Goal: Contribute content

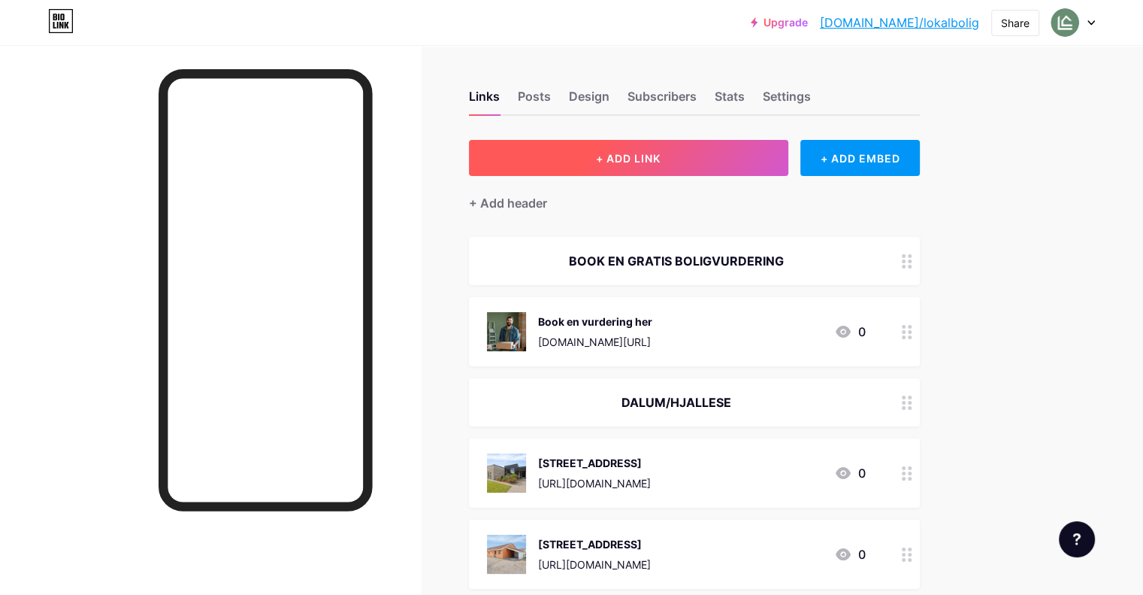
click at [661, 152] on span "+ ADD LINK" at bounding box center [628, 158] width 65 height 13
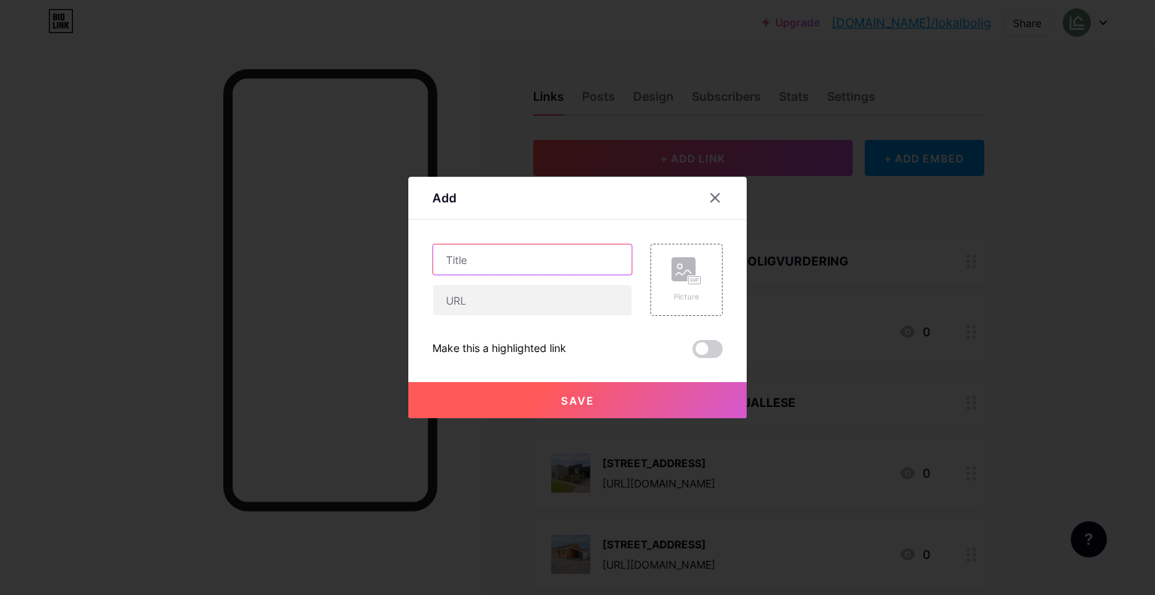
click at [499, 260] on input "text" at bounding box center [532, 259] width 198 height 30
paste input "[STREET_ADDRESS]"
click at [518, 261] on input "[STREET_ADDRESS]" at bounding box center [532, 259] width 198 height 30
type input "[STREET_ADDRESS]"
click at [552, 293] on input "text" at bounding box center [532, 300] width 198 height 30
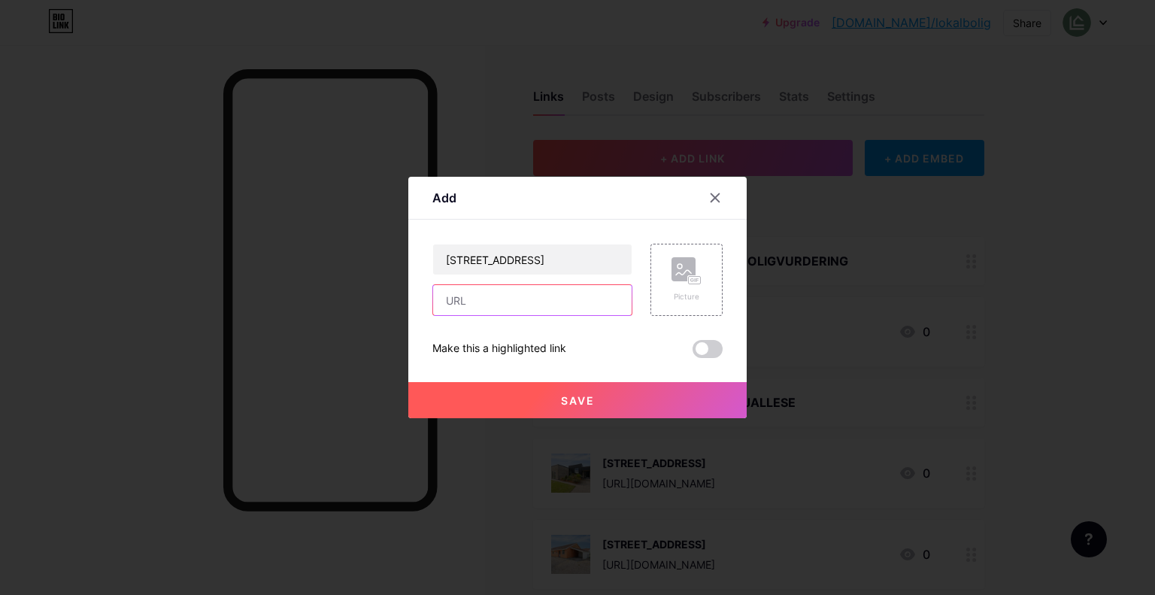
paste input "[URL][DOMAIN_NAME]"
type input "[URL][DOMAIN_NAME]"
click at [680, 261] on rect at bounding box center [683, 269] width 24 height 24
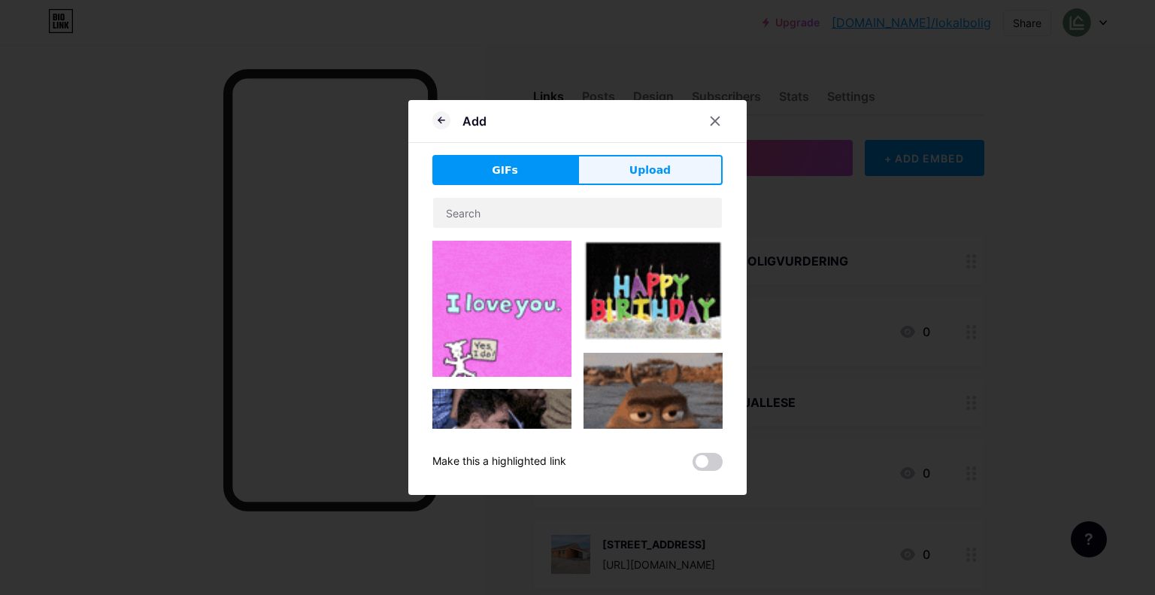
click at [674, 175] on button "Upload" at bounding box center [649, 170] width 145 height 30
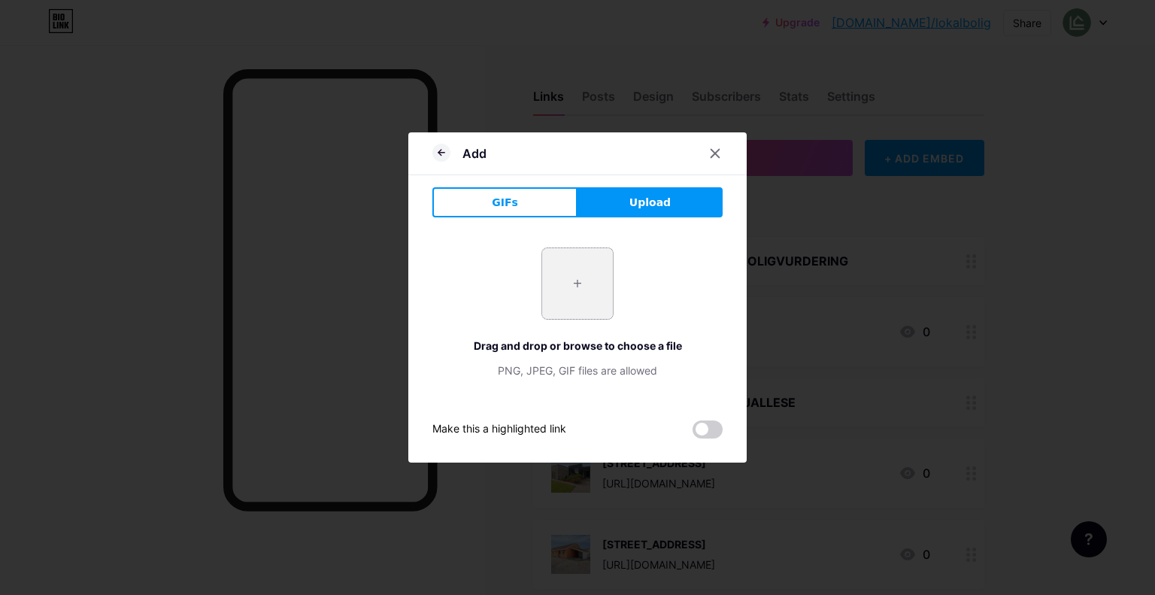
click at [574, 288] on input "file" at bounding box center [577, 283] width 71 height 71
type input "C:\fakepath\DSC00574.webp"
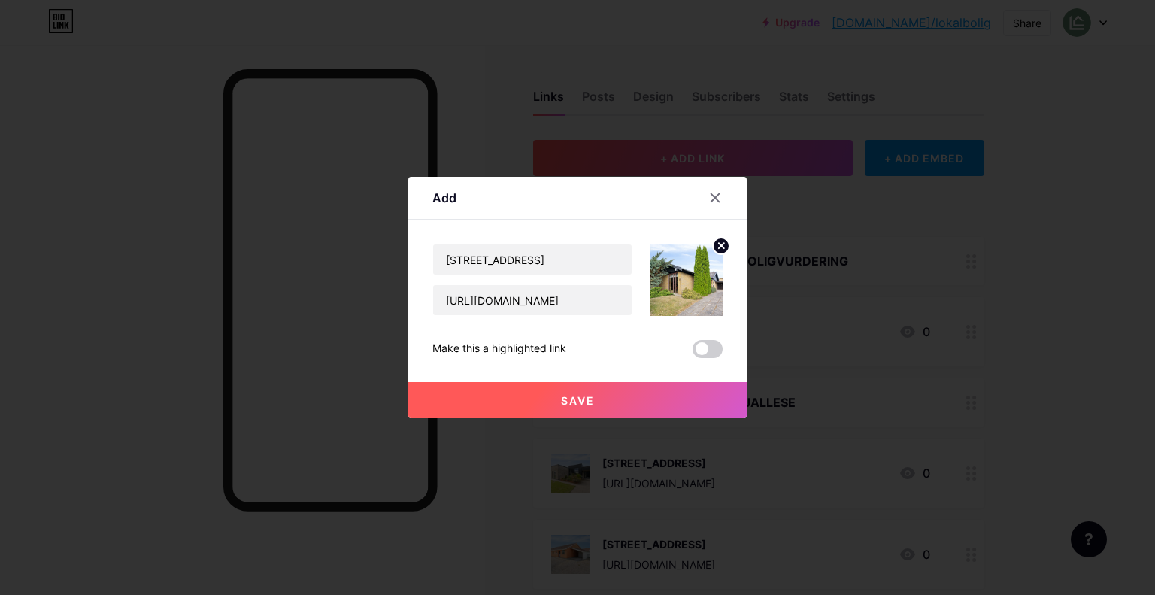
click at [592, 408] on button "Save" at bounding box center [577, 400] width 338 height 36
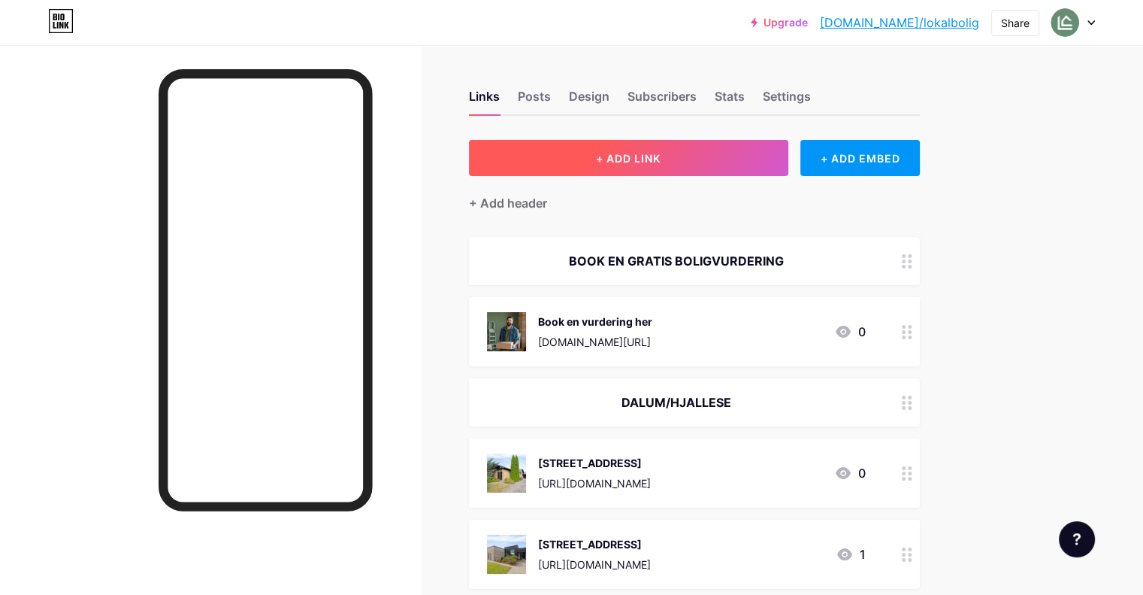
click at [755, 161] on button "+ ADD LINK" at bounding box center [628, 158] width 319 height 36
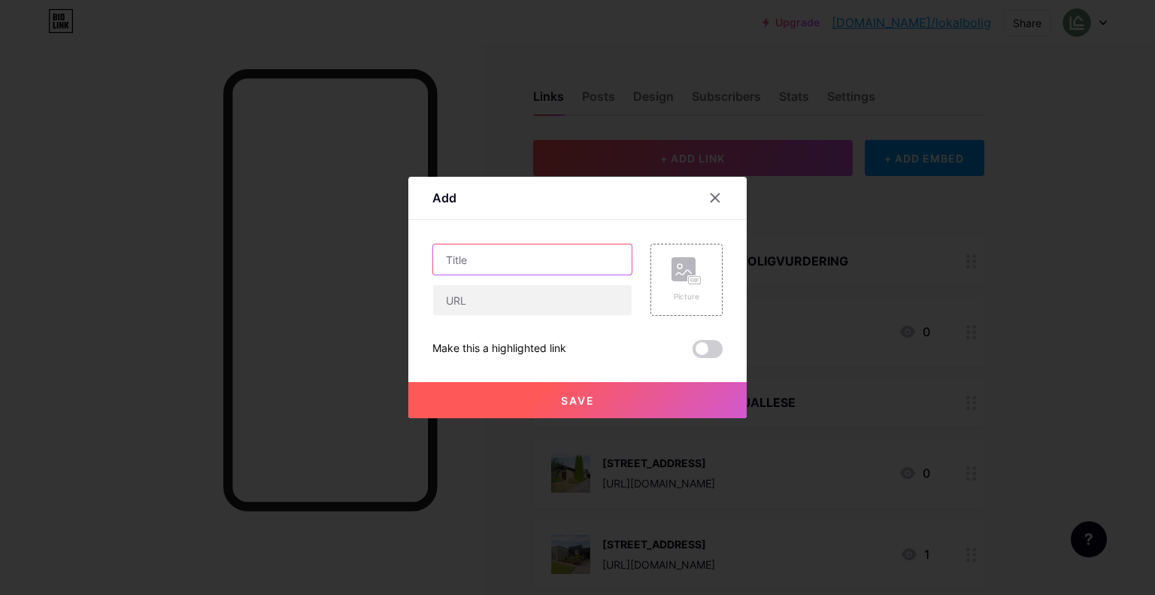
click at [575, 250] on input "text" at bounding box center [532, 259] width 198 height 30
paste input "[STREET_ADDRESS]"
click at [520, 258] on input "[STREET_ADDRESS]" at bounding box center [532, 259] width 198 height 30
type input "[STREET_ADDRESS]"
click at [552, 308] on input "text" at bounding box center [532, 300] width 198 height 30
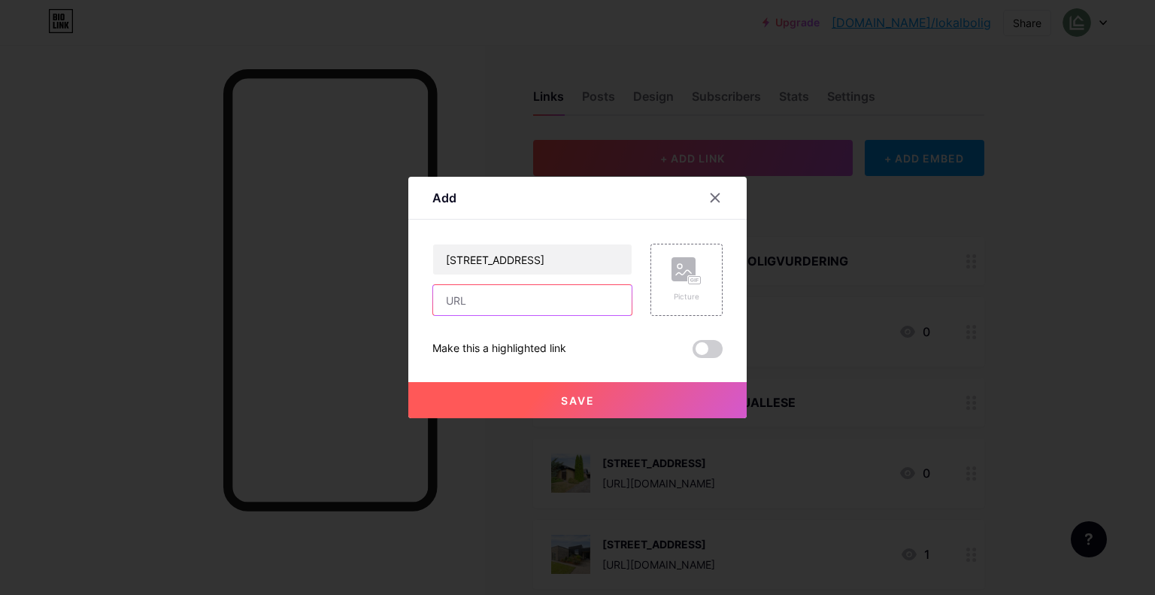
paste input "[URL][DOMAIN_NAME]"
type input "[URL][DOMAIN_NAME]"
click at [687, 270] on icon at bounding box center [683, 272] width 15 height 5
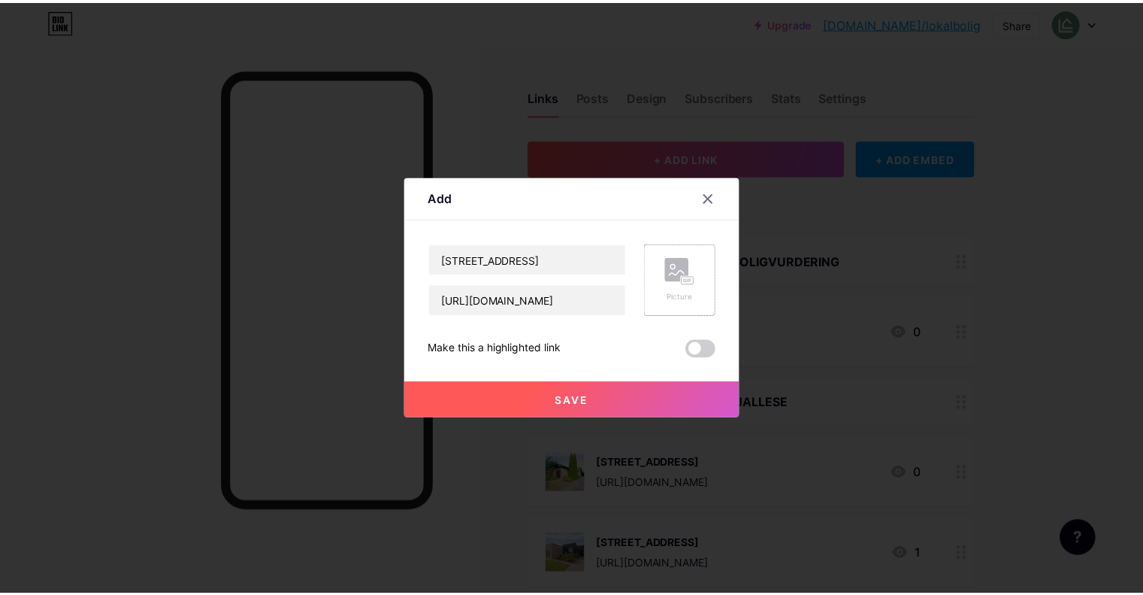
scroll to position [0, 0]
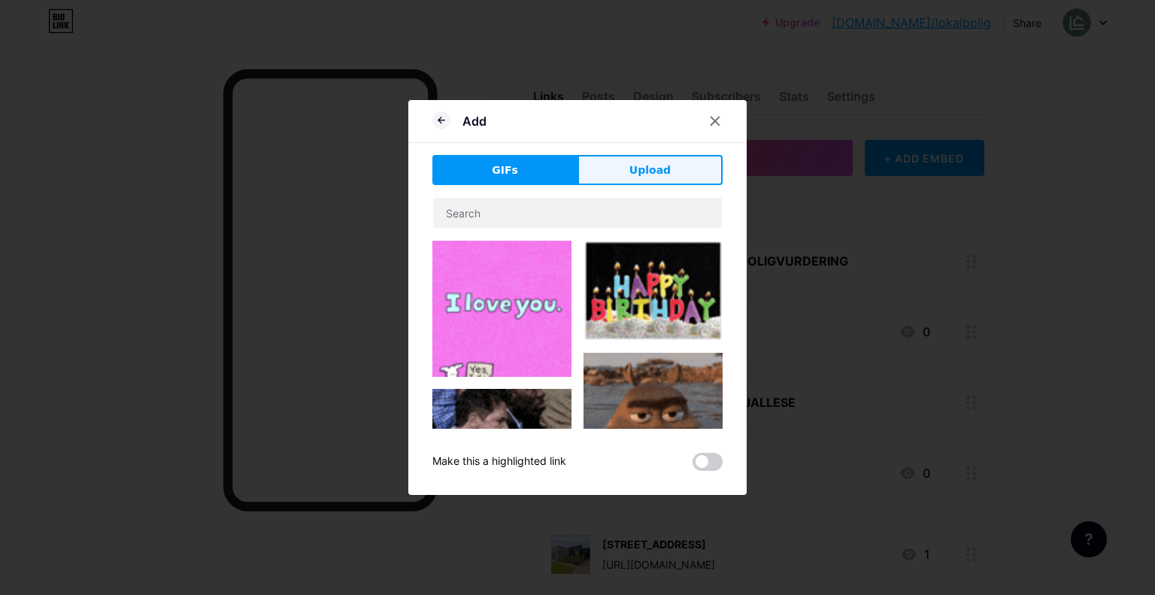
click at [666, 175] on span "Upload" at bounding box center [649, 170] width 41 height 16
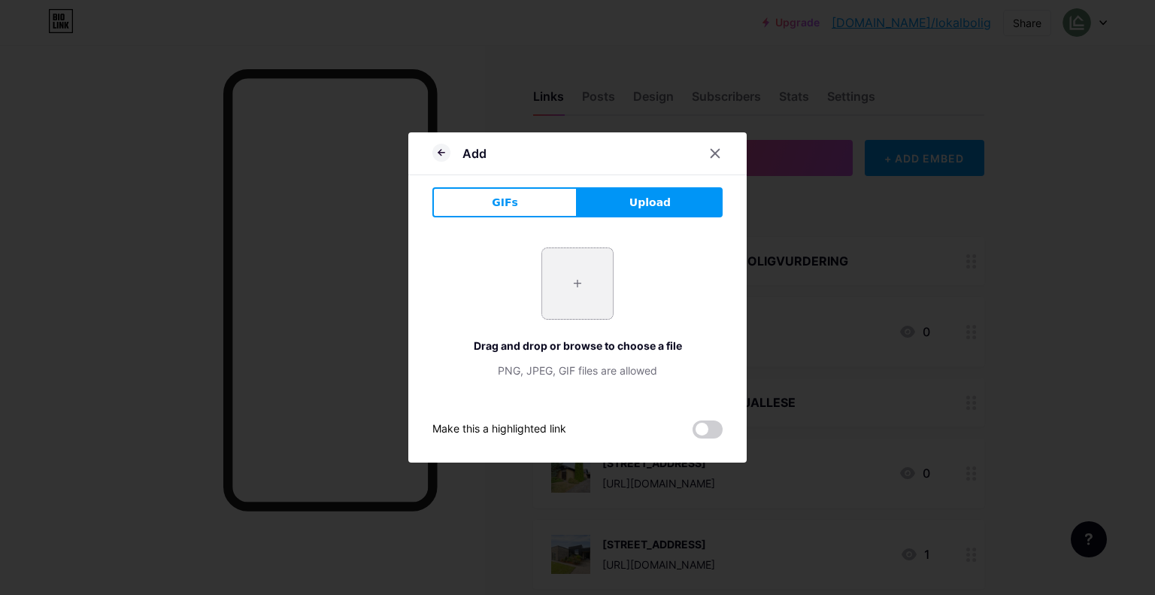
click at [582, 293] on input "file" at bounding box center [577, 283] width 71 height 71
type input "C:\fakepath\DSC04260.webp"
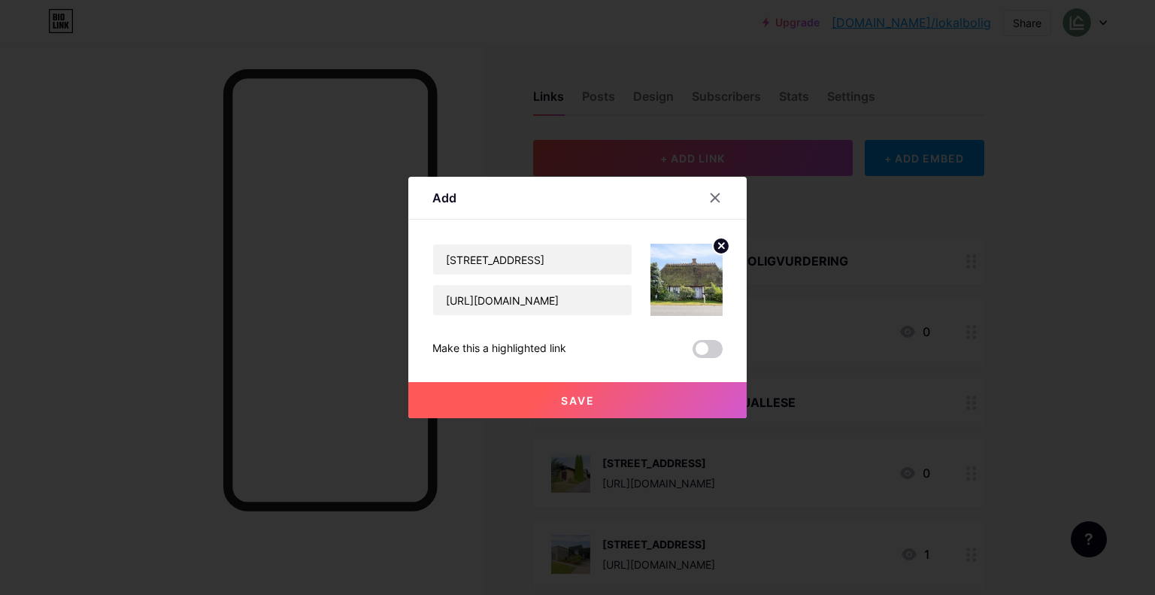
click at [595, 407] on button "Save" at bounding box center [577, 400] width 338 height 36
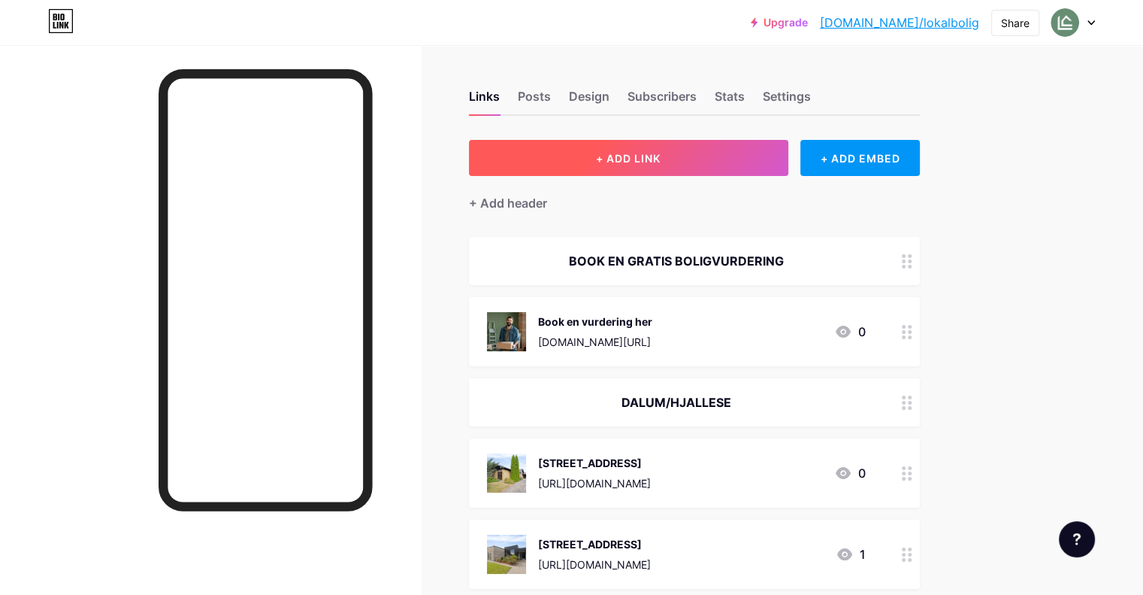
click at [778, 156] on button "+ ADD LINK" at bounding box center [628, 158] width 319 height 36
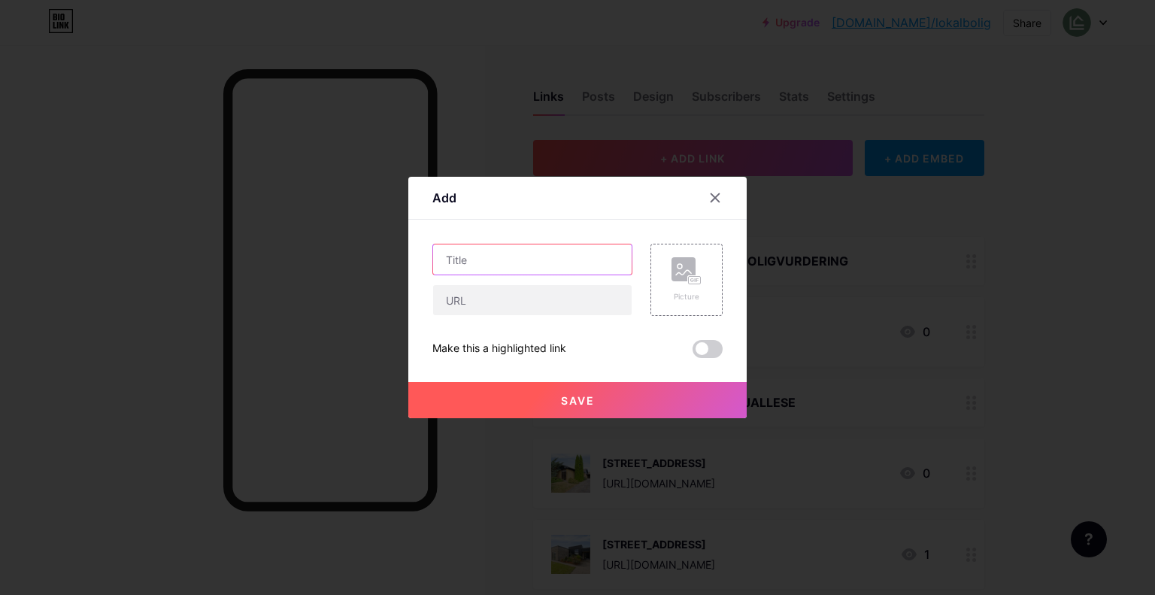
click at [524, 248] on input "text" at bounding box center [532, 259] width 198 height 30
paste input "[STREET_ADDRESS]"
click at [502, 261] on input "[STREET_ADDRESS]" at bounding box center [532, 259] width 198 height 30
type input "[STREET_ADDRESS]"
click at [514, 294] on input "text" at bounding box center [532, 300] width 198 height 30
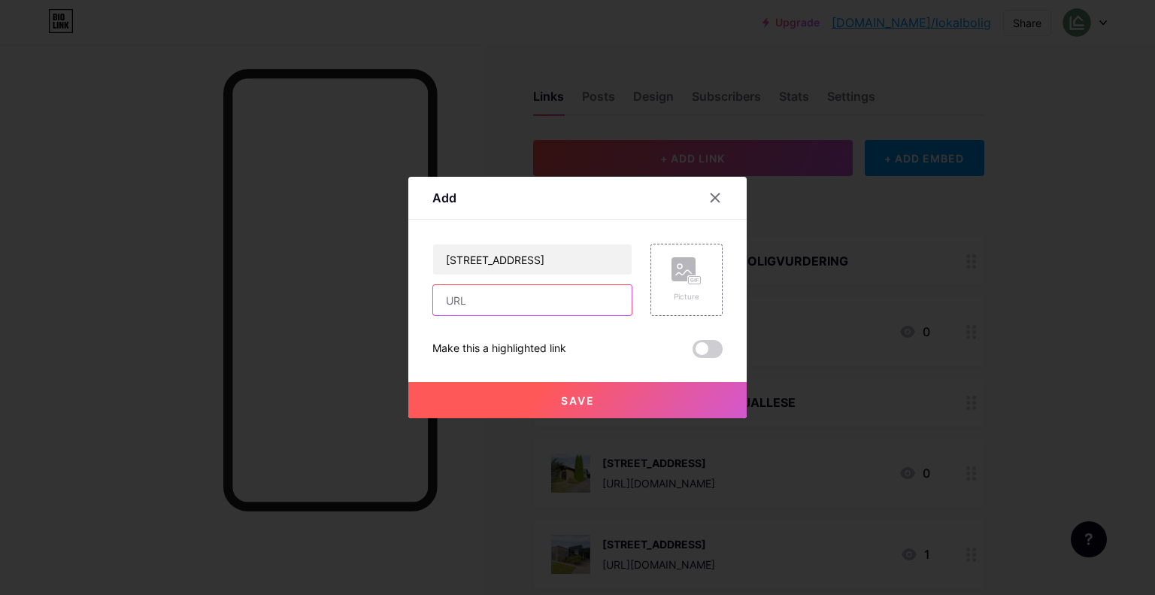
paste input "[URL][DOMAIN_NAME]"
type input "[URL][DOMAIN_NAME]"
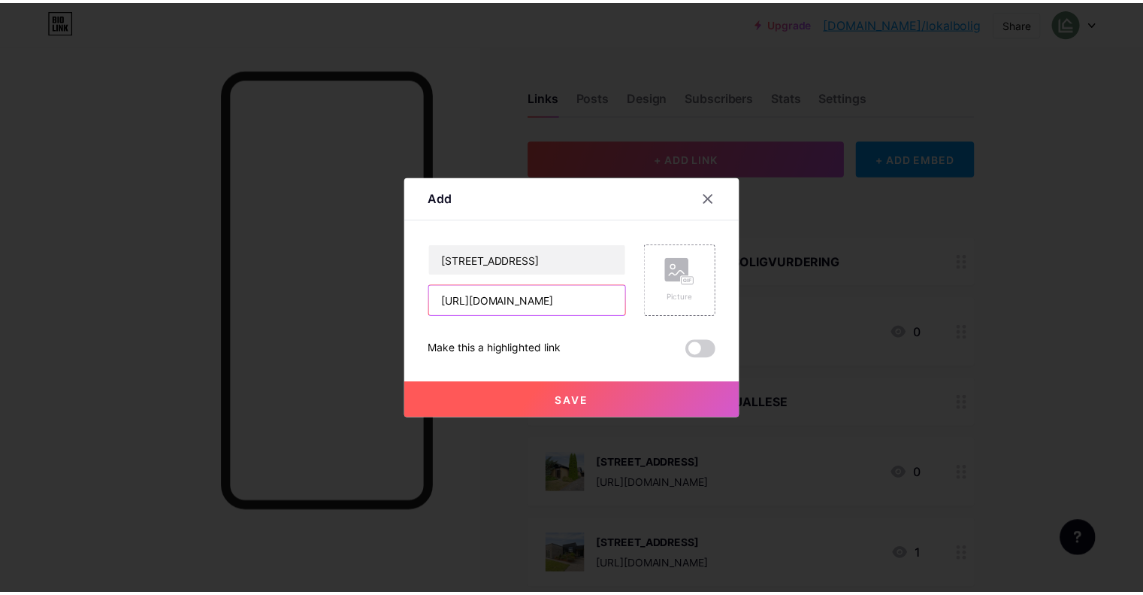
scroll to position [0, 0]
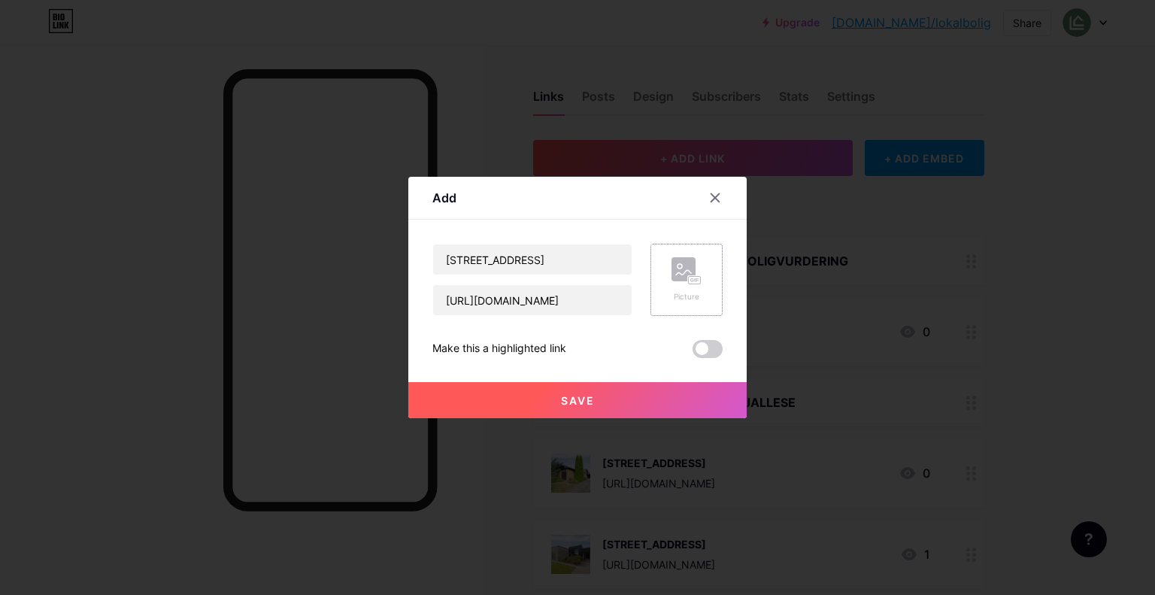
click at [682, 280] on rect at bounding box center [683, 269] width 24 height 24
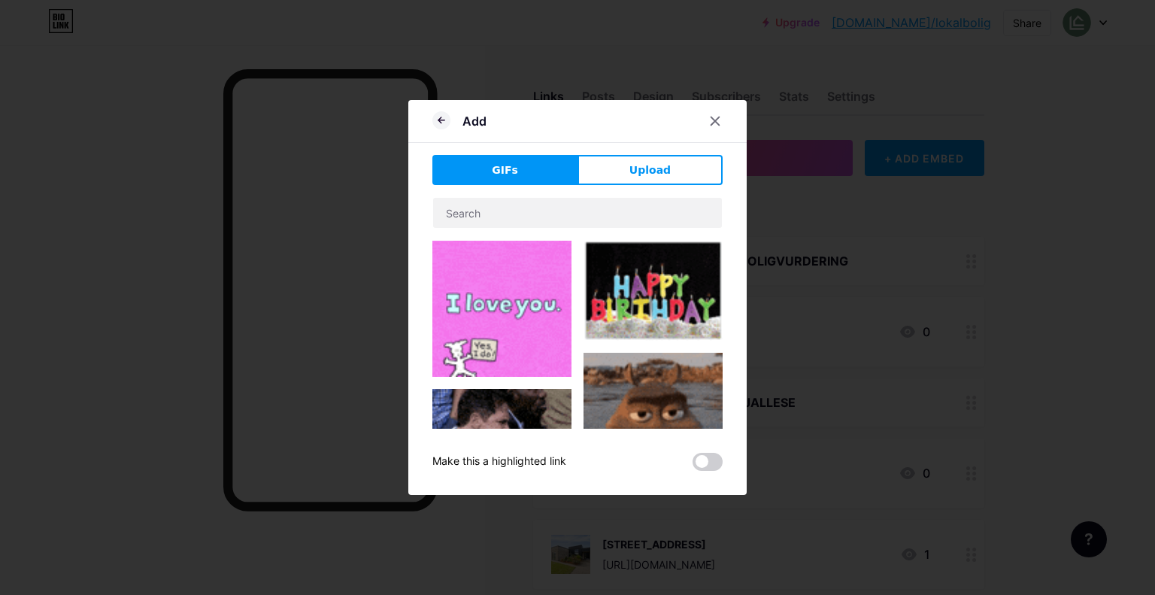
click at [669, 154] on div "Add GIFs Upload Content YouTube Play YouTube video without leaving your page. A…" at bounding box center [577, 297] width 338 height 395
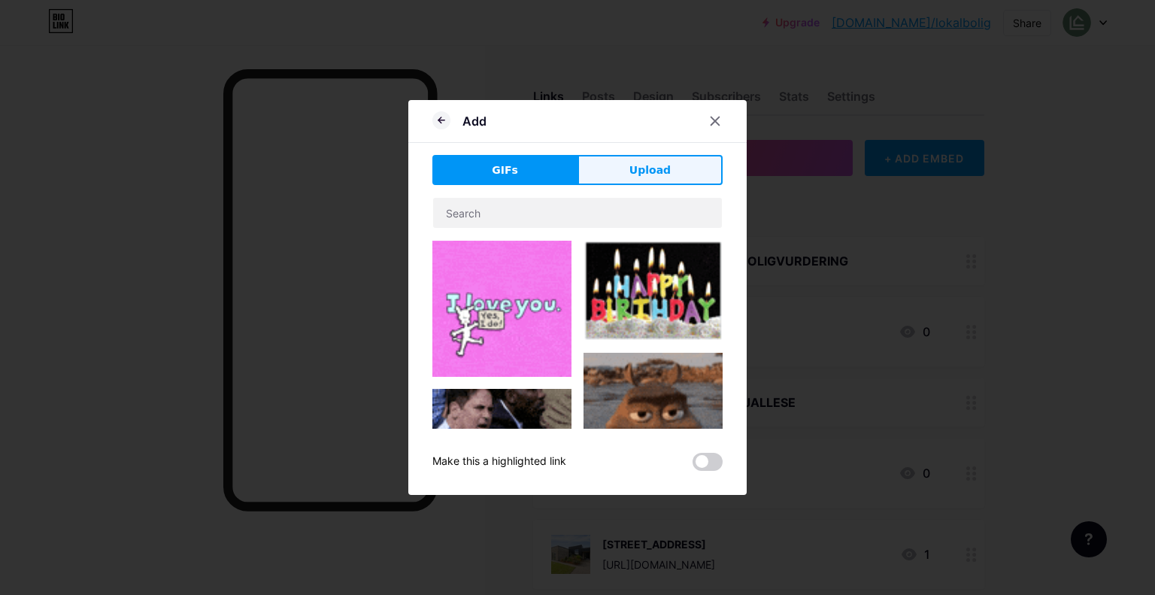
click at [669, 166] on button "Upload" at bounding box center [649, 170] width 145 height 30
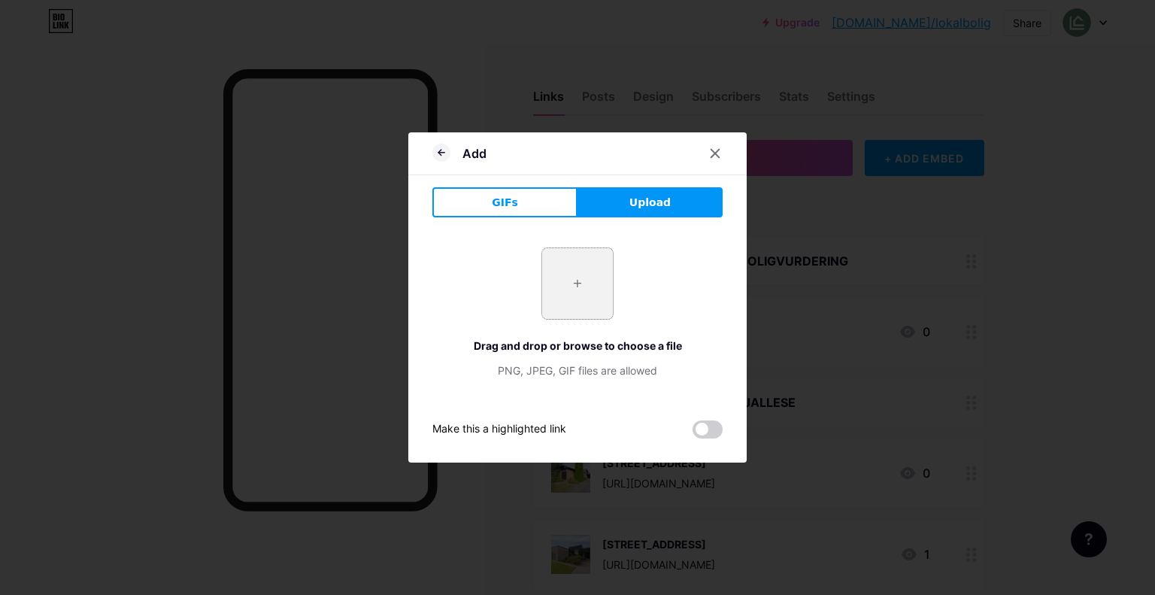
click at [559, 280] on input "file" at bounding box center [577, 283] width 71 height 71
type input "C:\fakepath\DSC05313.webp"
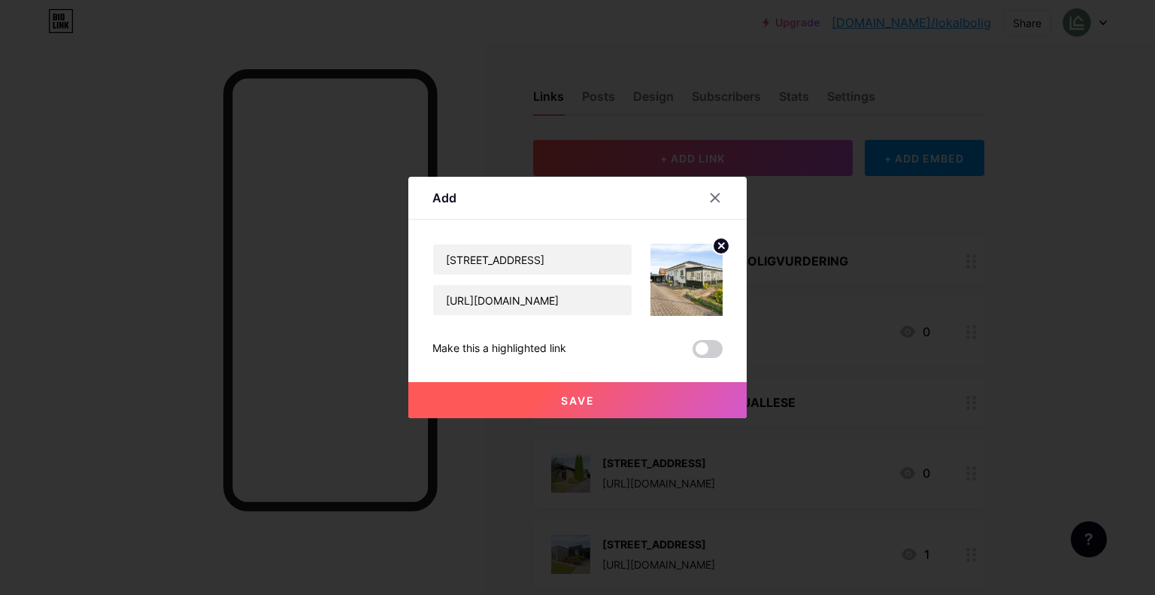
click at [649, 399] on button "Save" at bounding box center [577, 400] width 338 height 36
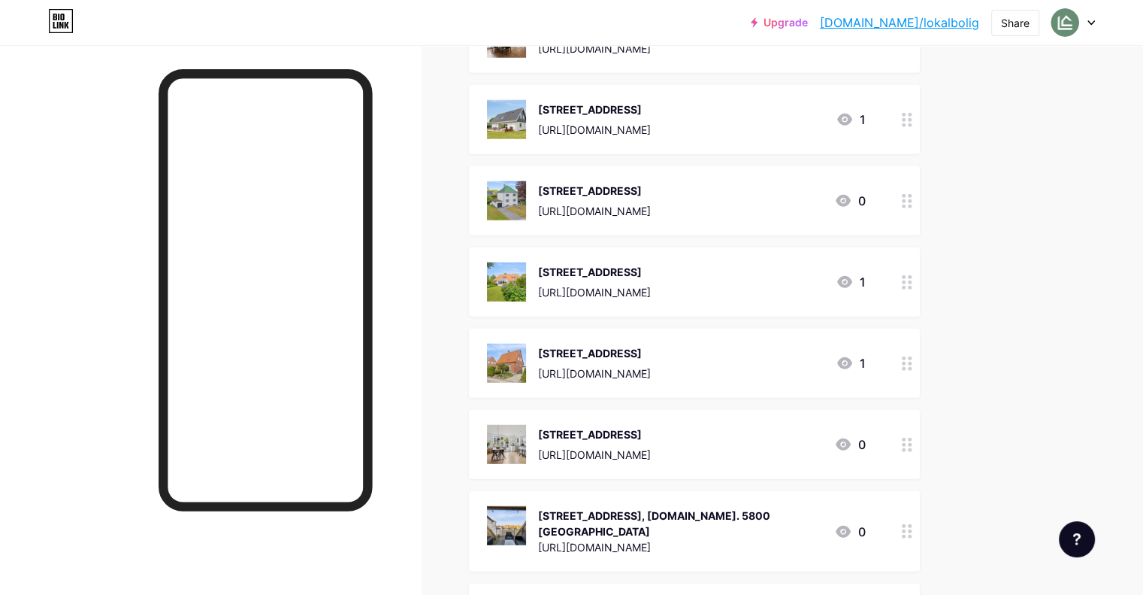
scroll to position [4044, 0]
